Goal: Task Accomplishment & Management: Manage account settings

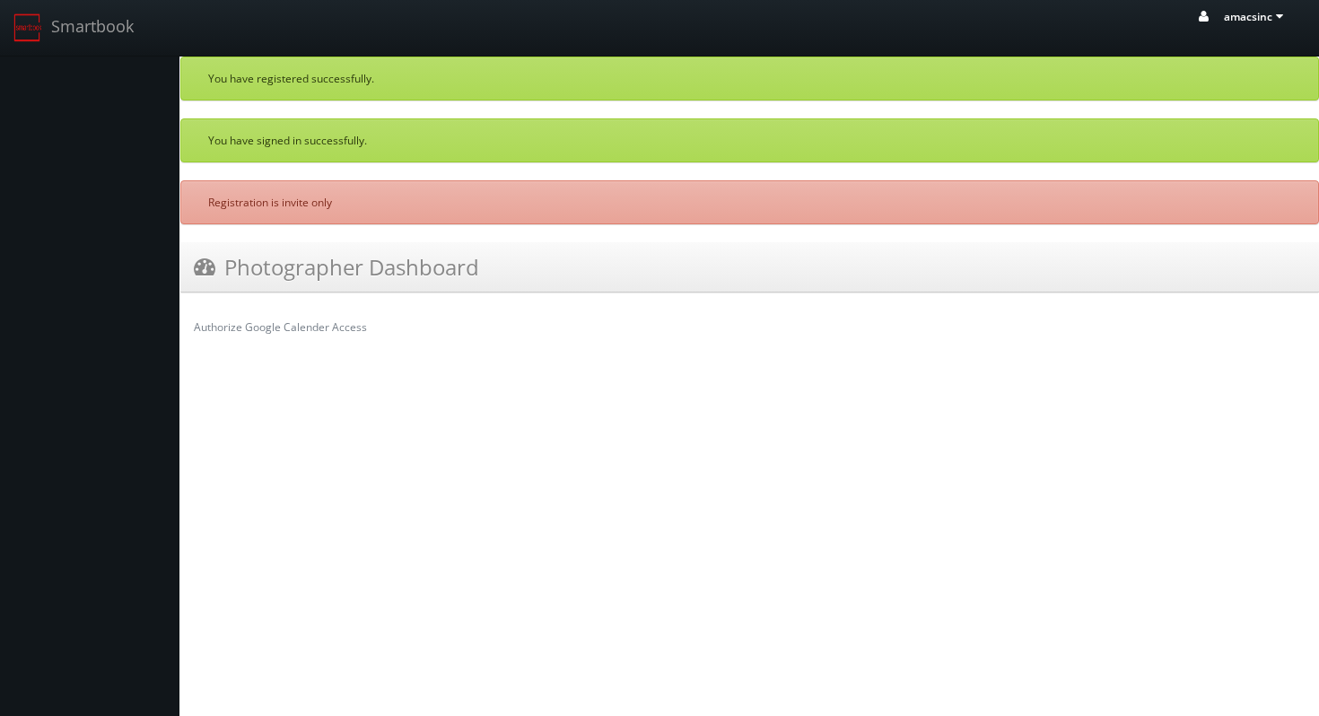
click at [1260, 19] on span "amacsinc" at bounding box center [1256, 16] width 65 height 15
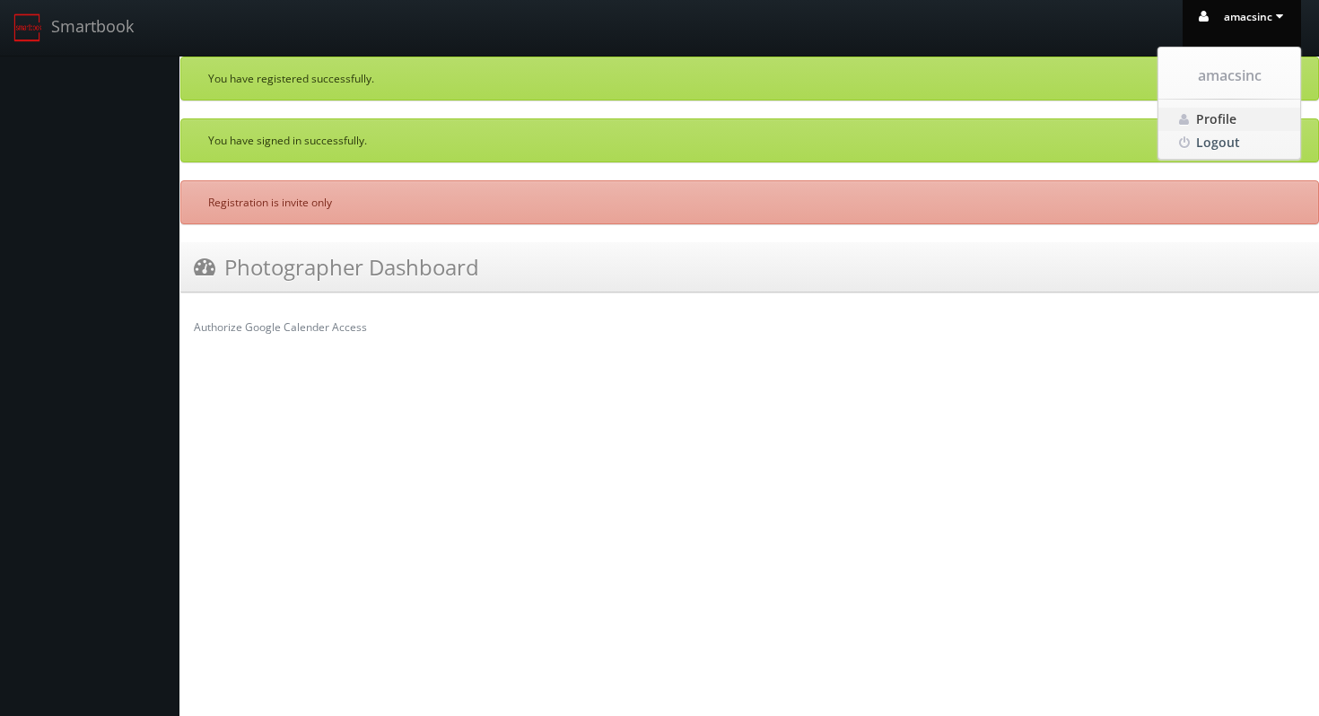
click at [1221, 120] on span "Profile" at bounding box center [1216, 118] width 40 height 17
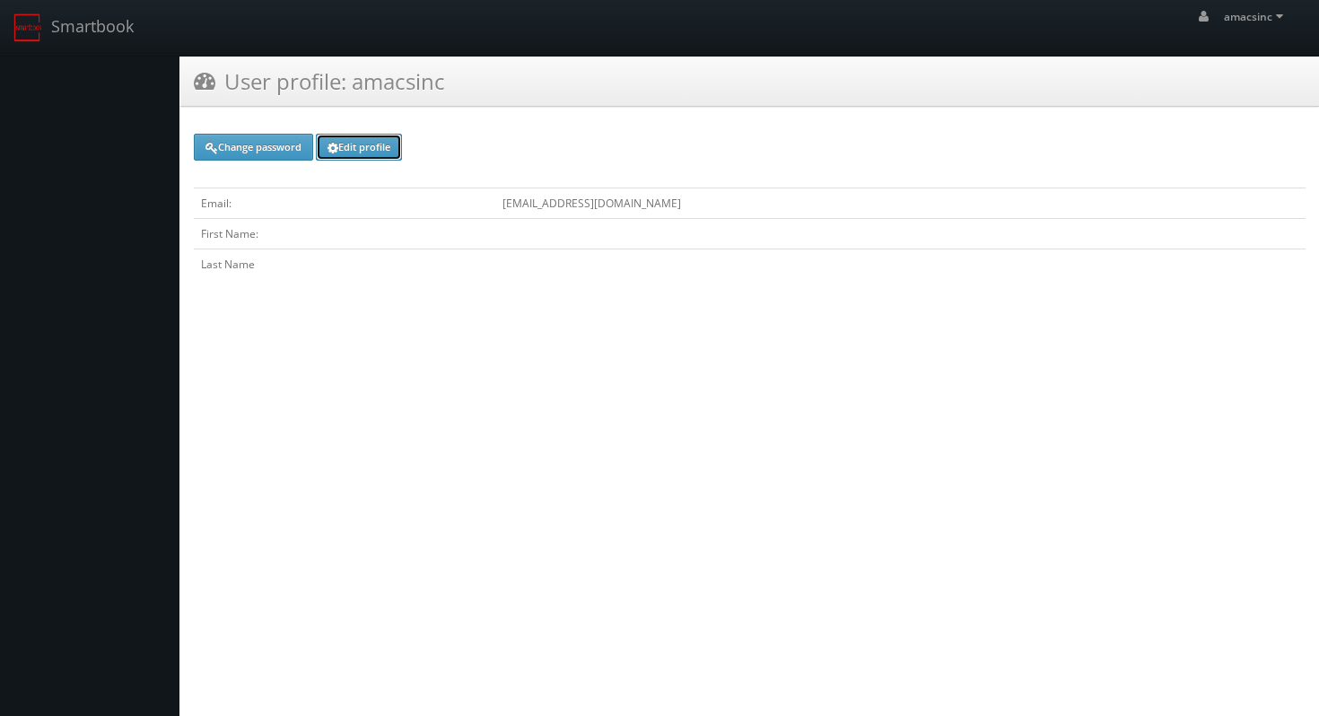
click at [362, 149] on link "Edit profile" at bounding box center [359, 147] width 86 height 27
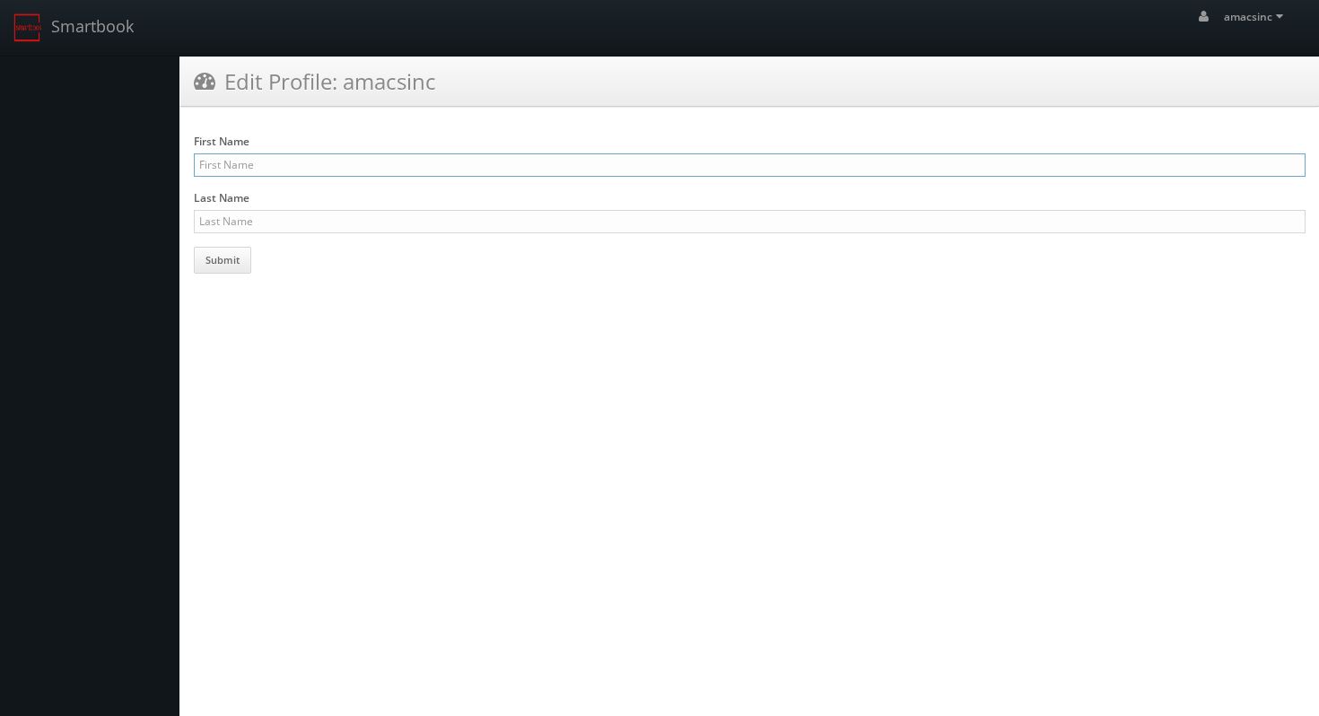
click at [358, 166] on input "First Name" at bounding box center [750, 164] width 1112 height 23
type input "[PERSON_NAME]"
click at [221, 258] on button "Submit" at bounding box center [222, 260] width 57 height 27
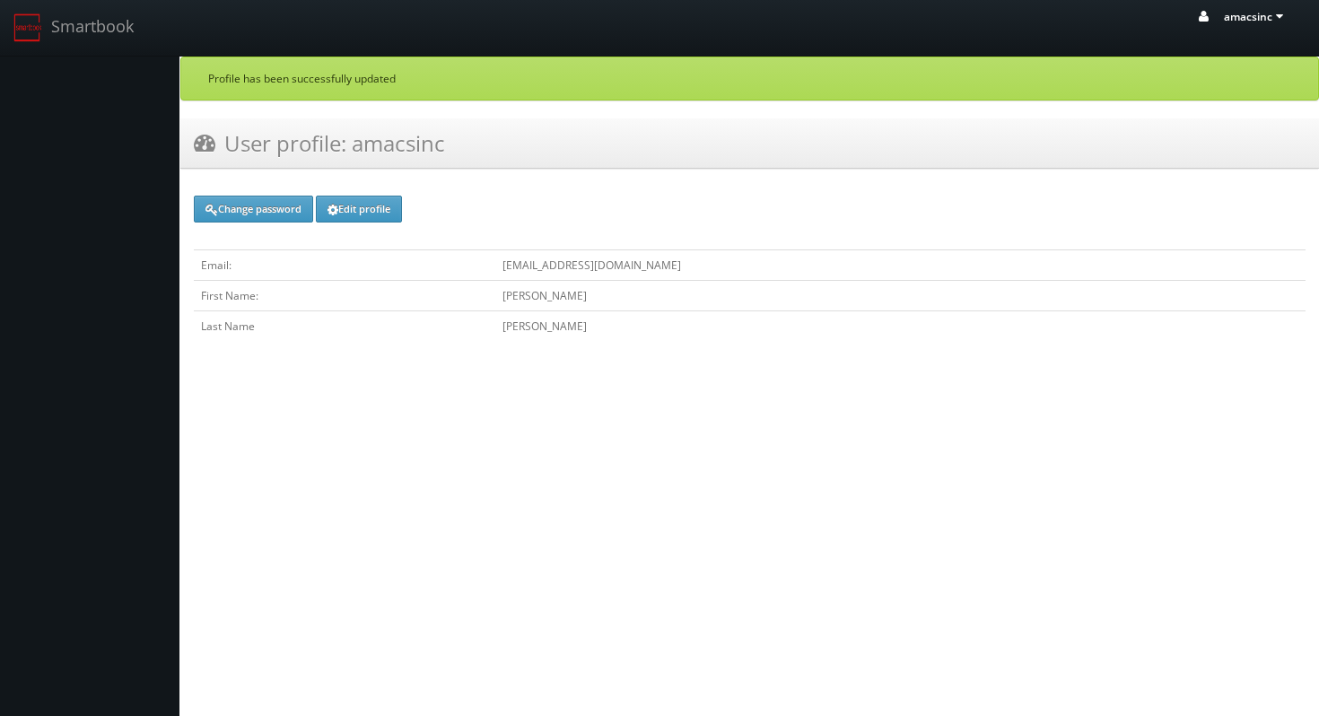
click at [1258, 15] on span "amacsinc" at bounding box center [1256, 16] width 65 height 15
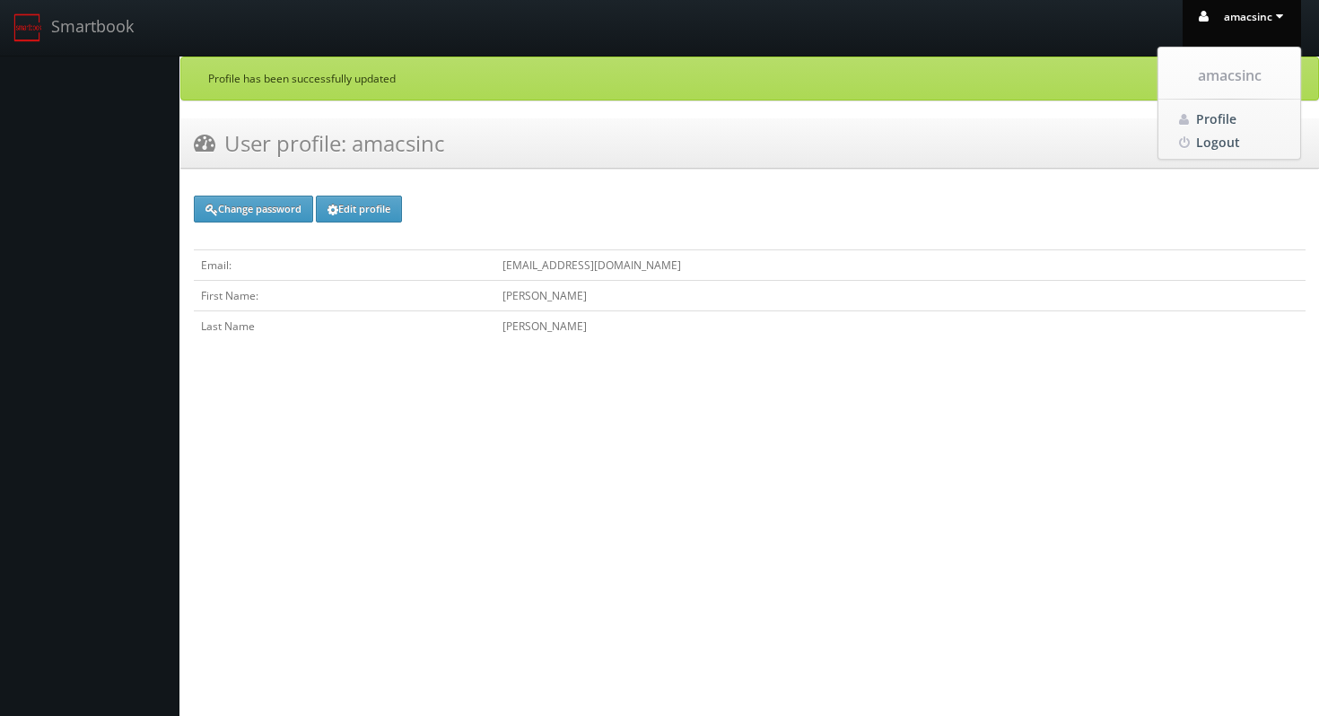
click at [834, 561] on html "Smartbook Toggle Side Navigation Toggle Top Navigation amacsinc amacsinc Profil…" at bounding box center [659, 358] width 1319 height 716
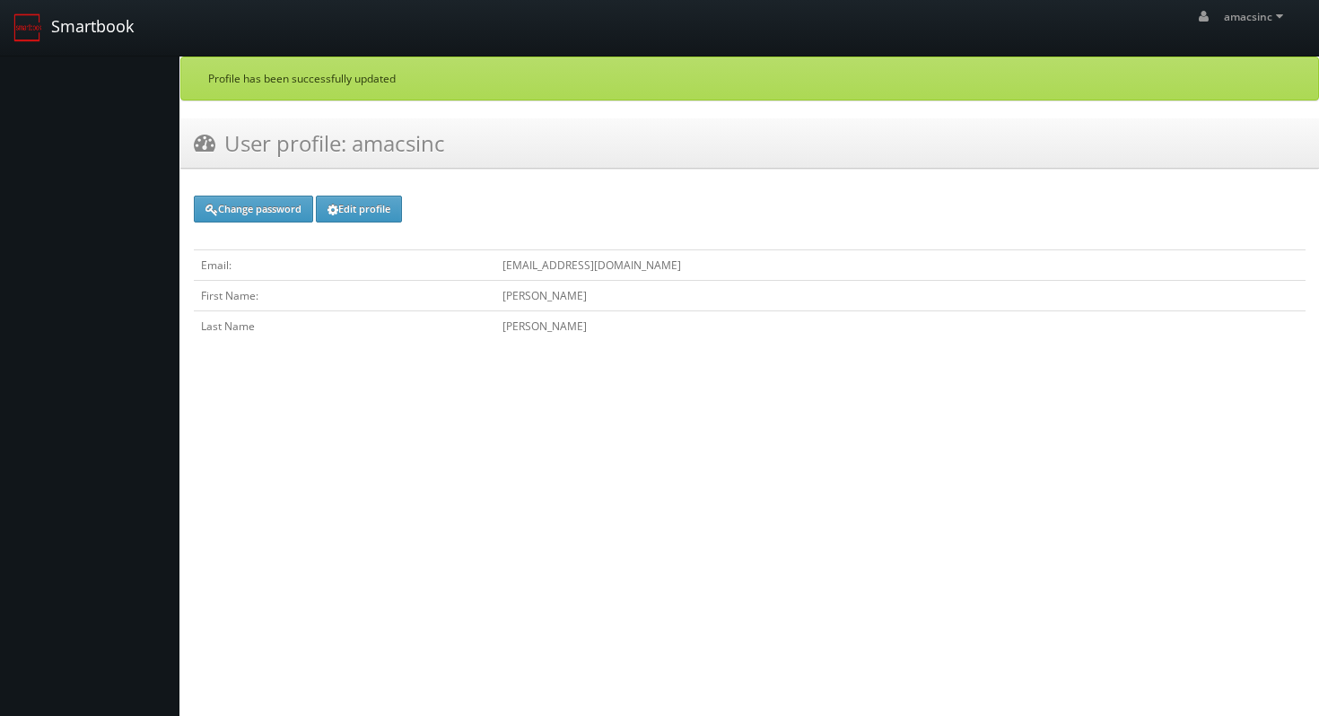
click at [94, 26] on link "Smartbook" at bounding box center [73, 28] width 147 height 56
